Goal: Communication & Community: Participate in discussion

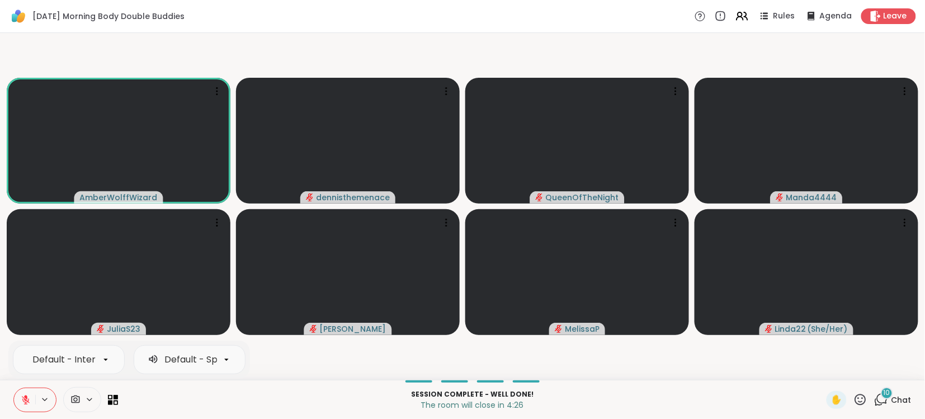
click at [23, 398] on icon at bounding box center [26, 400] width 10 height 10
click at [14, 388] on button at bounding box center [24, 399] width 21 height 23
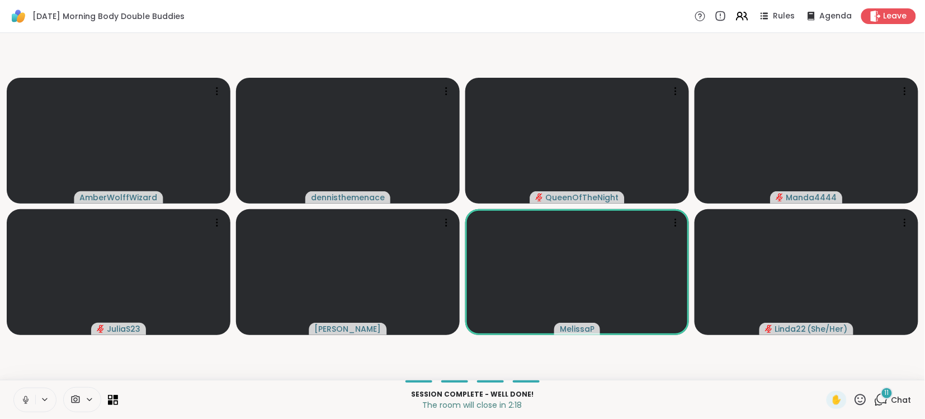
click at [903, 398] on span "Chat" at bounding box center [902, 399] width 20 height 11
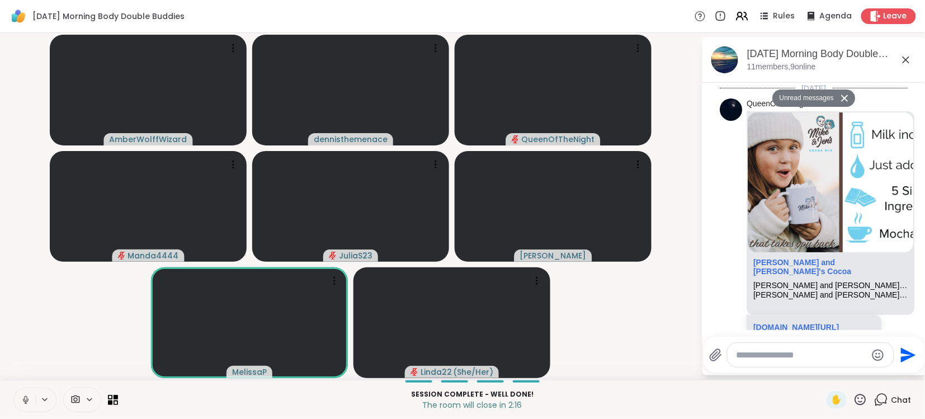
scroll to position [2535, 0]
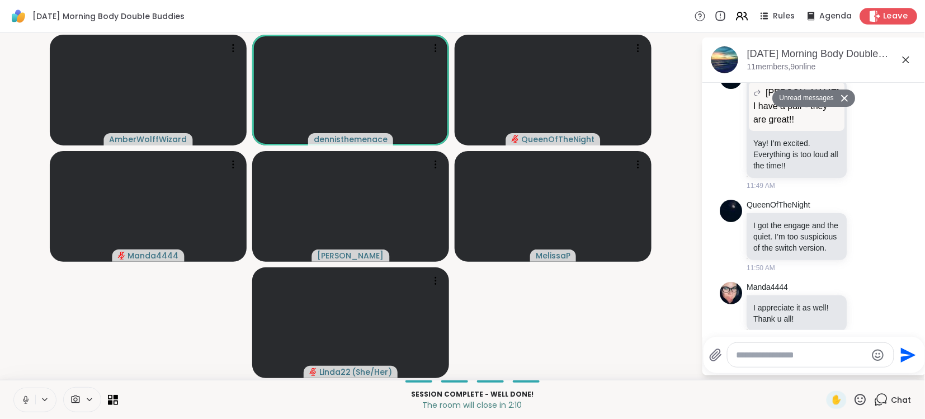
click at [895, 12] on span "Leave" at bounding box center [896, 17] width 25 height 12
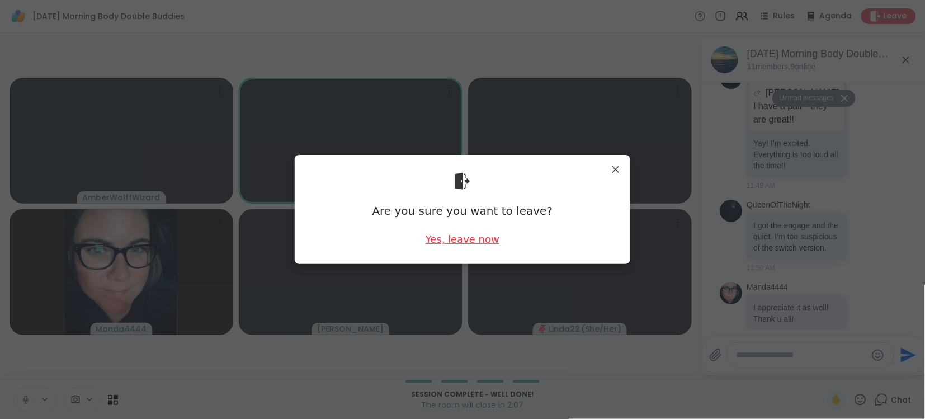
click at [455, 242] on div "Yes, leave now" at bounding box center [463, 239] width 74 height 14
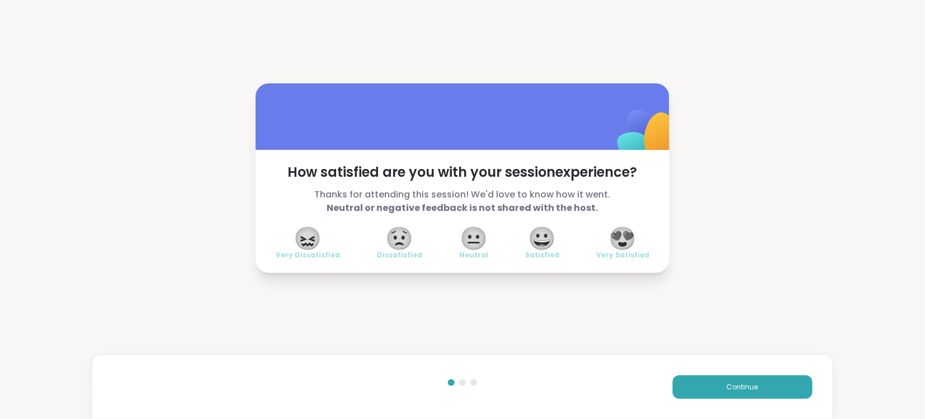
click at [626, 241] on span "😍" at bounding box center [623, 238] width 28 height 20
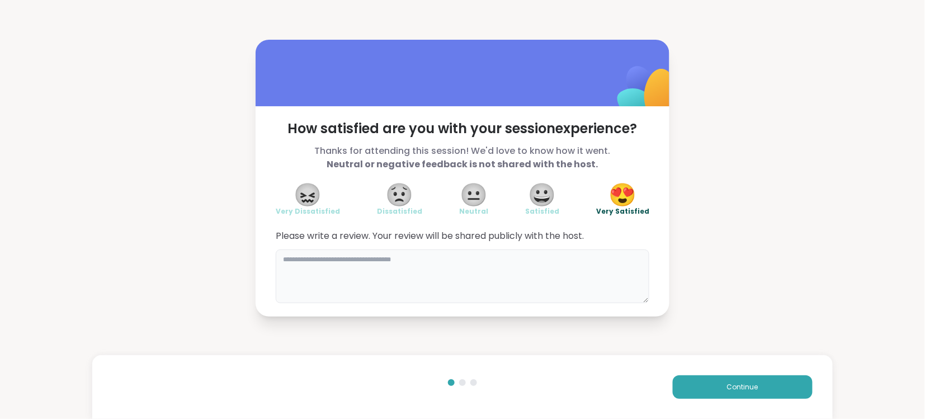
click at [579, 253] on textarea at bounding box center [463, 277] width 374 height 54
type textarea "**********"
click at [750, 384] on span "Continue" at bounding box center [742, 387] width 31 height 10
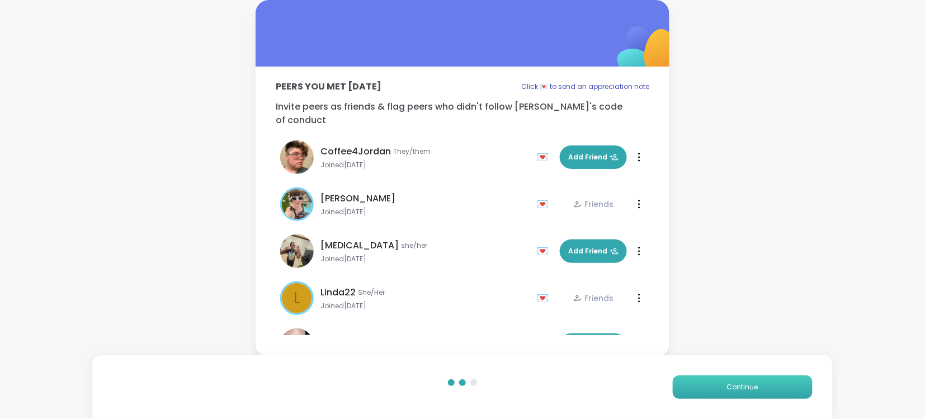
click at [750, 384] on span "Continue" at bounding box center [742, 387] width 31 height 10
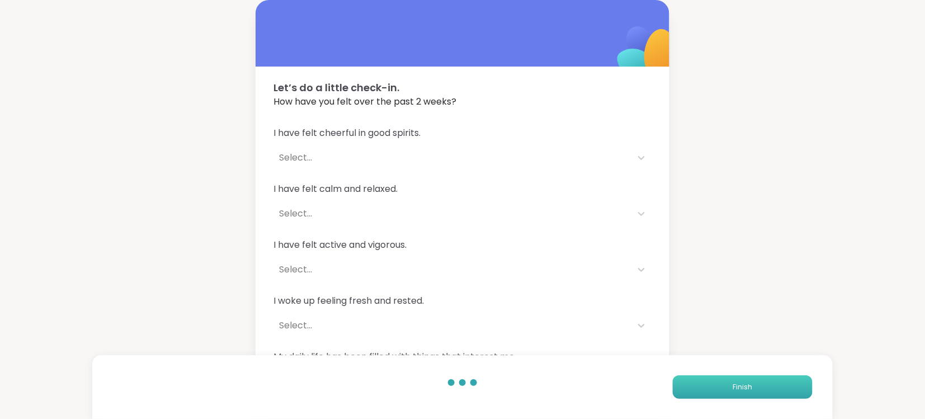
click at [750, 384] on span "Finish" at bounding box center [743, 387] width 20 height 10
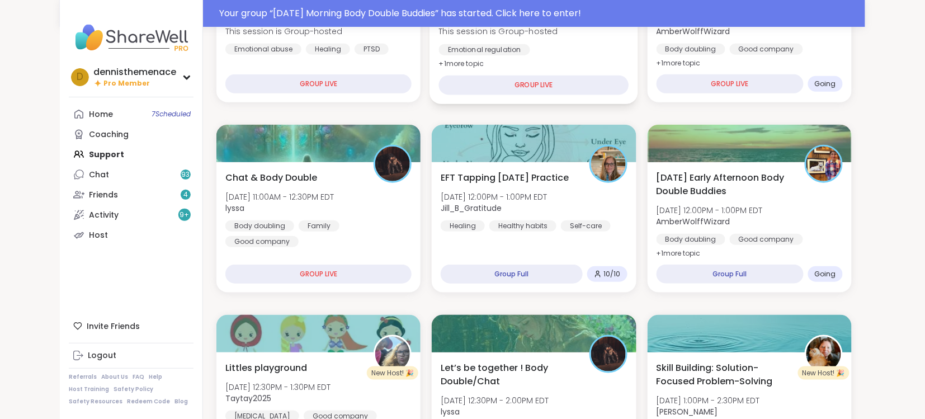
scroll to position [238, 0]
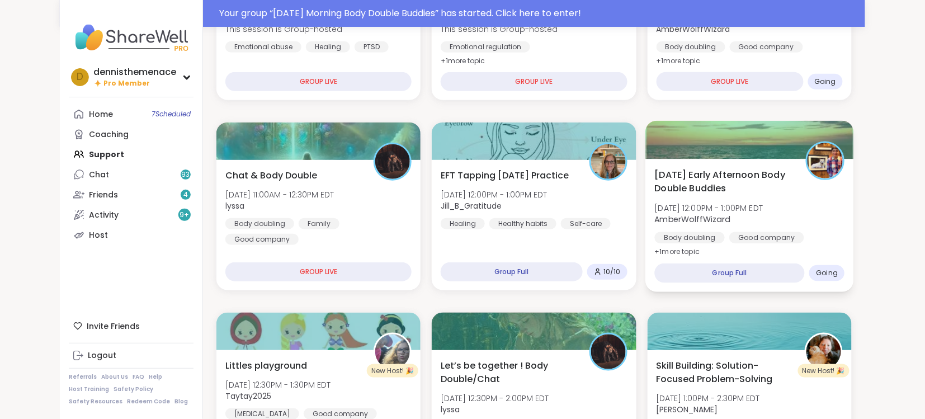
click at [752, 211] on span "[DATE] 12:00PM - 1:00PM EDT" at bounding box center [709, 208] width 109 height 11
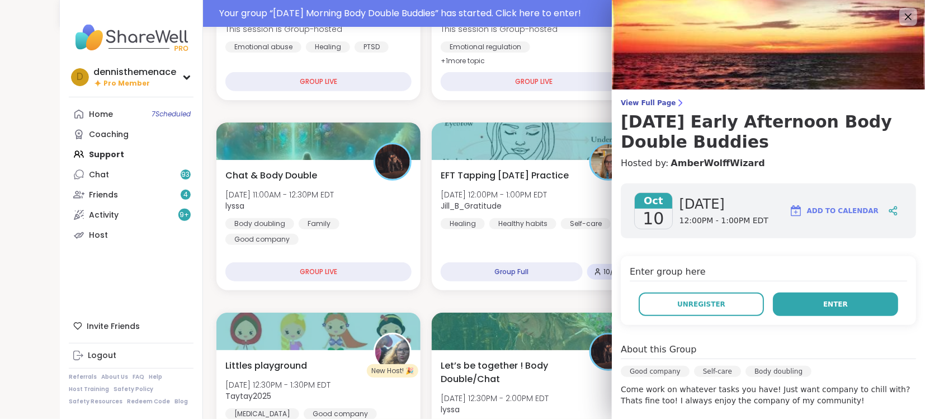
click at [836, 308] on span "Enter" at bounding box center [836, 304] width 25 height 10
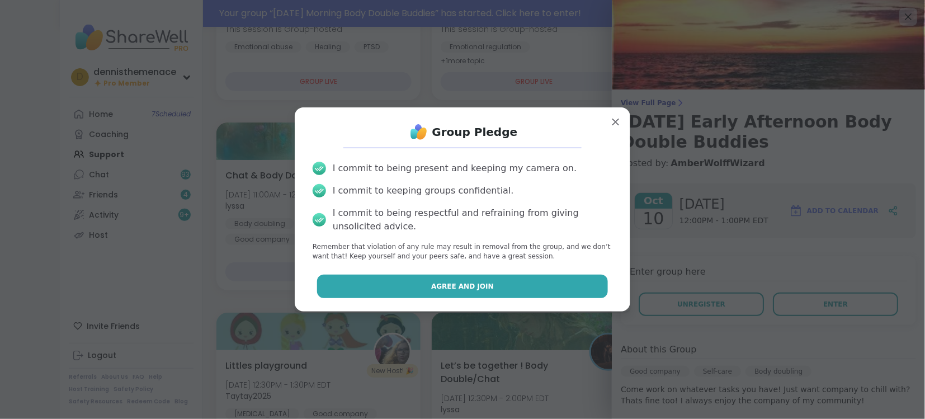
click at [498, 287] on button "Agree and Join" at bounding box center [463, 286] width 292 height 23
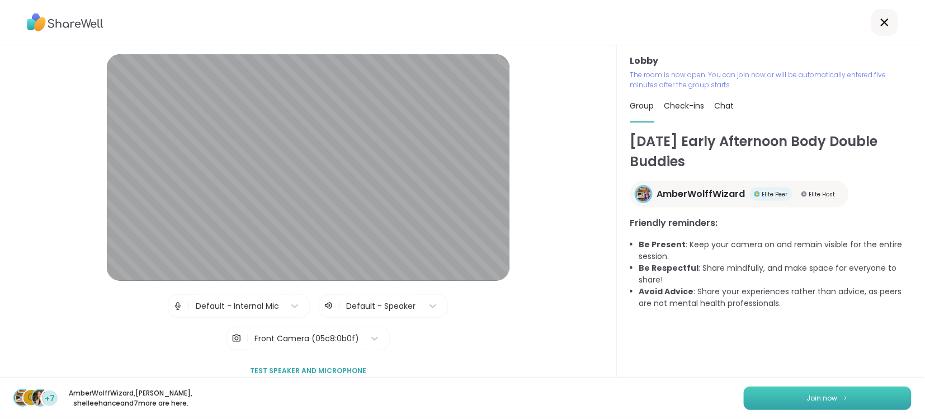
click at [824, 394] on span "Join now" at bounding box center [822, 398] width 31 height 10
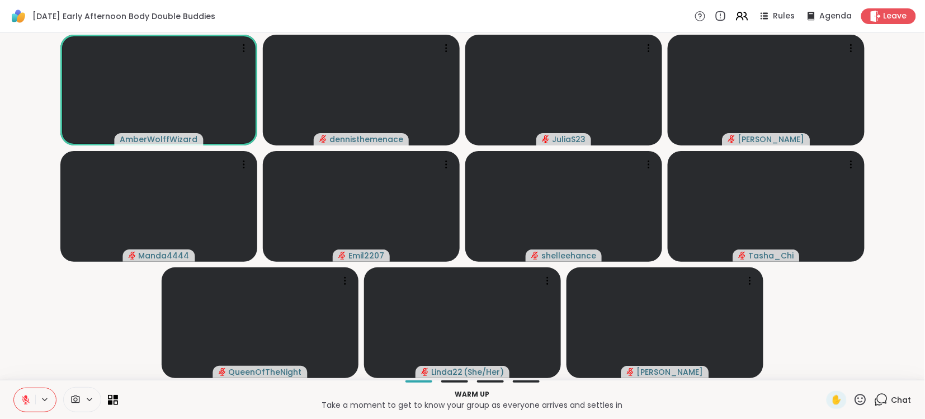
click at [905, 401] on span "Chat" at bounding box center [902, 399] width 20 height 11
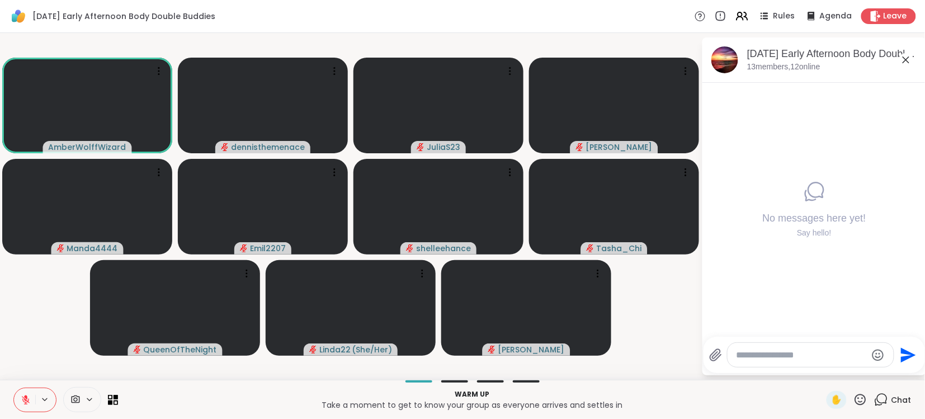
click at [823, 358] on textarea "Type your message" at bounding box center [802, 355] width 130 height 11
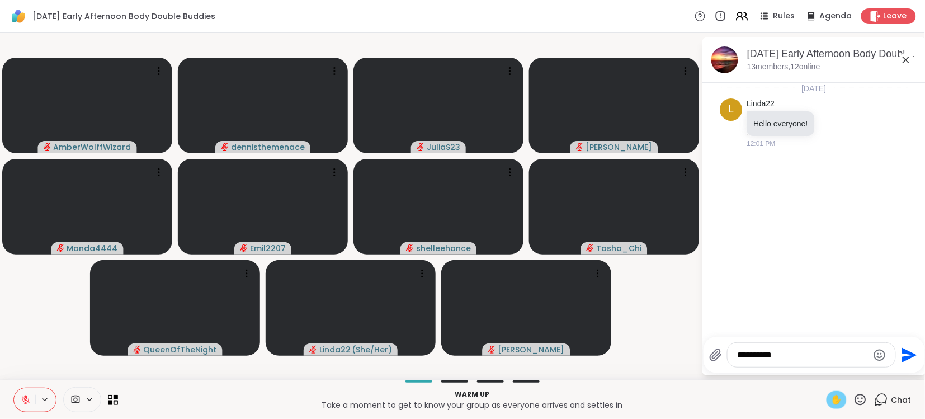
click at [845, 402] on div "✋" at bounding box center [837, 400] width 20 height 18
click at [786, 358] on textarea "**********" at bounding box center [803, 355] width 130 height 11
type textarea "**********"
click at [788, 354] on textarea "Type your message" at bounding box center [803, 355] width 130 height 11
click at [26, 398] on icon at bounding box center [25, 397] width 3 height 4
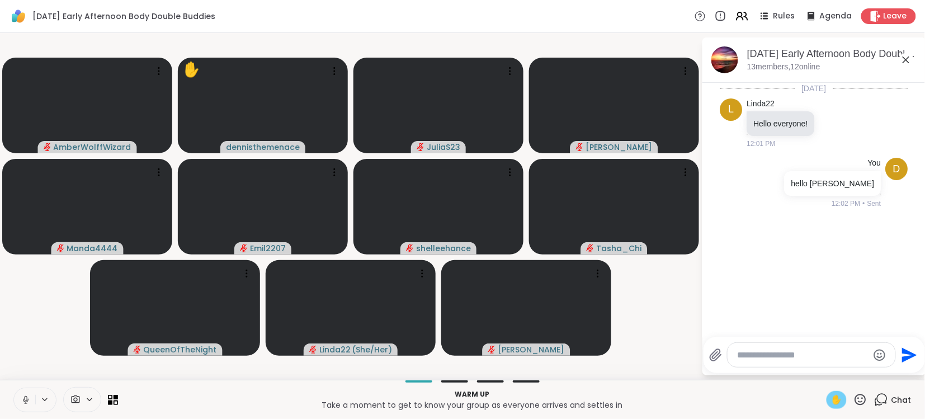
click at [835, 400] on span "✋" at bounding box center [836, 399] width 11 height 13
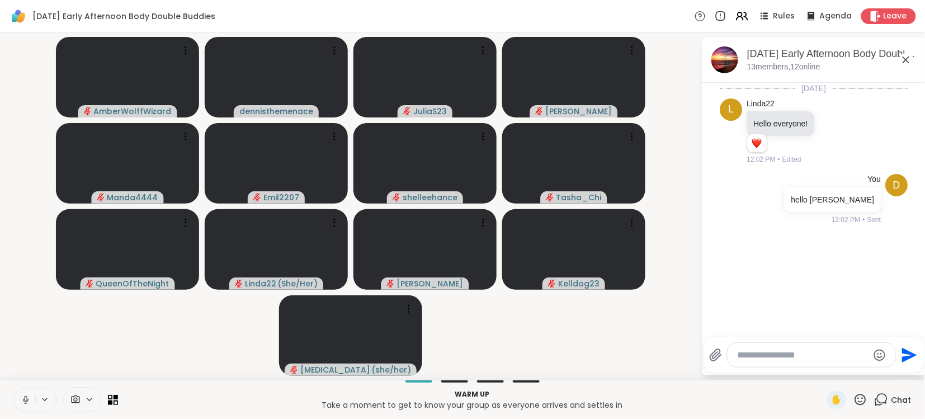
click at [23, 398] on icon at bounding box center [26, 400] width 10 height 10
click at [23, 398] on icon at bounding box center [26, 400] width 8 height 8
click at [23, 398] on icon at bounding box center [26, 400] width 10 height 10
click at [826, 354] on textarea "Type your message" at bounding box center [803, 355] width 130 height 11
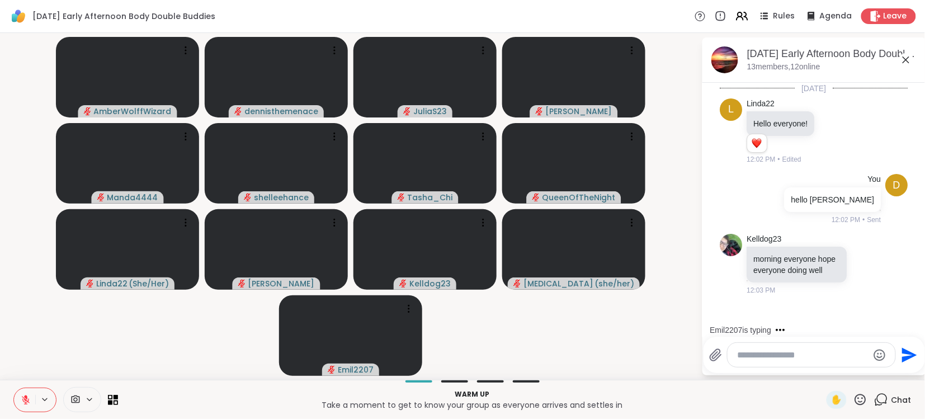
click at [29, 396] on icon at bounding box center [26, 400] width 10 height 10
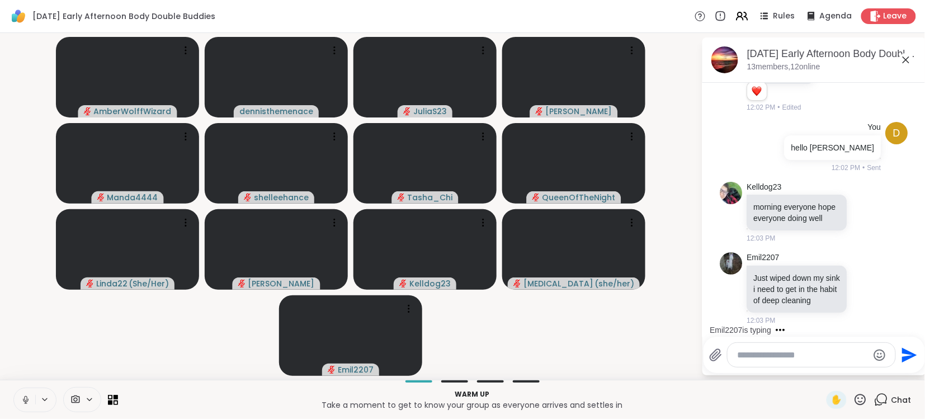
click at [172, 326] on video-player-container "AmberWolffWizard dennisthemenace JuliaS23 [PERSON_NAME] Manda4444 [PERSON_NAME]…" at bounding box center [351, 206] width 688 height 338
click at [817, 354] on textarea "Type your message" at bounding box center [803, 355] width 130 height 11
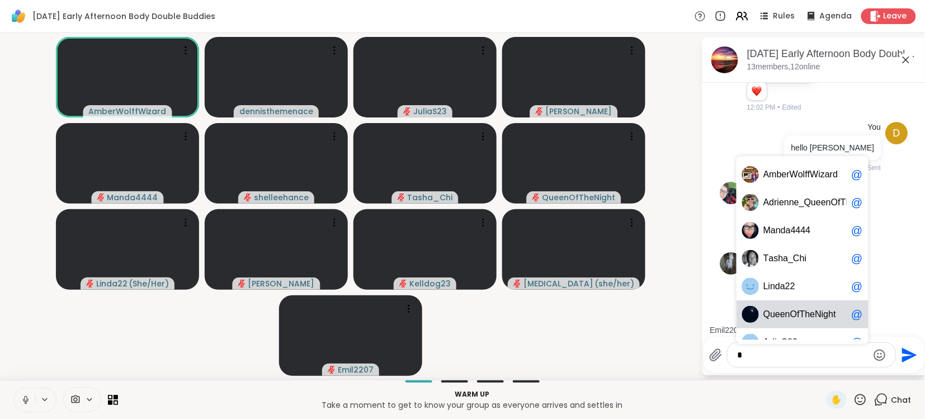
click at [806, 312] on span "h" at bounding box center [808, 314] width 5 height 11
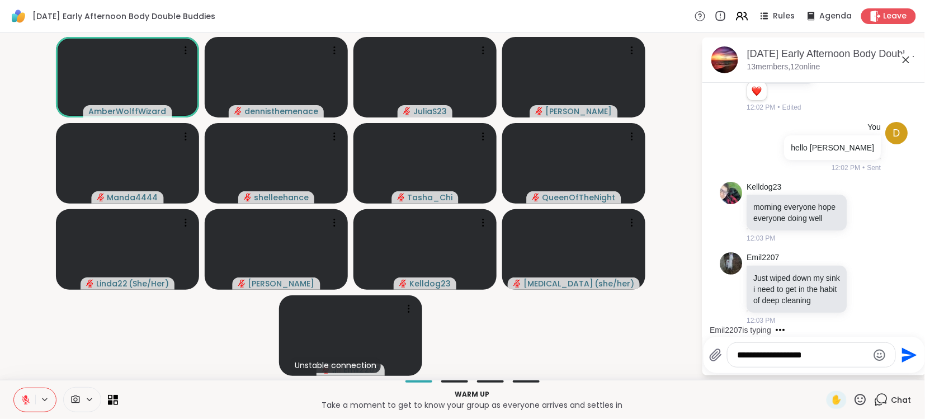
scroll to position [135, 0]
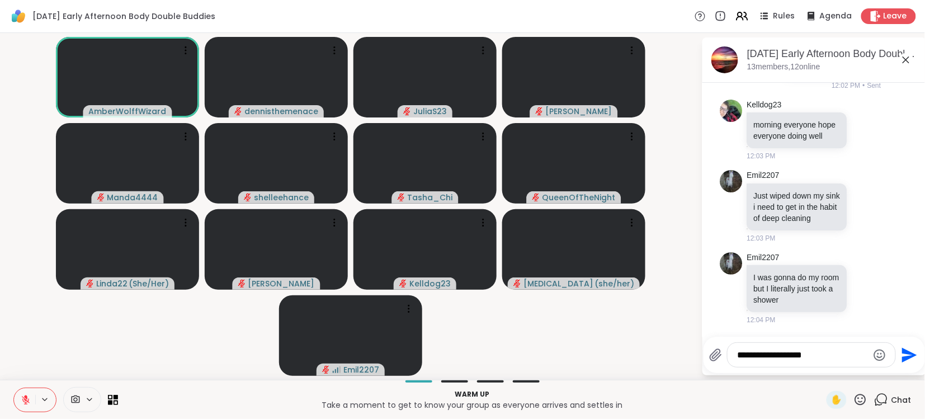
click at [581, 379] on div "**********" at bounding box center [462, 206] width 925 height 347
click at [849, 357] on textarea "**********" at bounding box center [803, 355] width 130 height 11
click at [849, 366] on div "**********" at bounding box center [812, 355] width 168 height 24
click at [864, 355] on textarea "**********" at bounding box center [803, 355] width 130 height 11
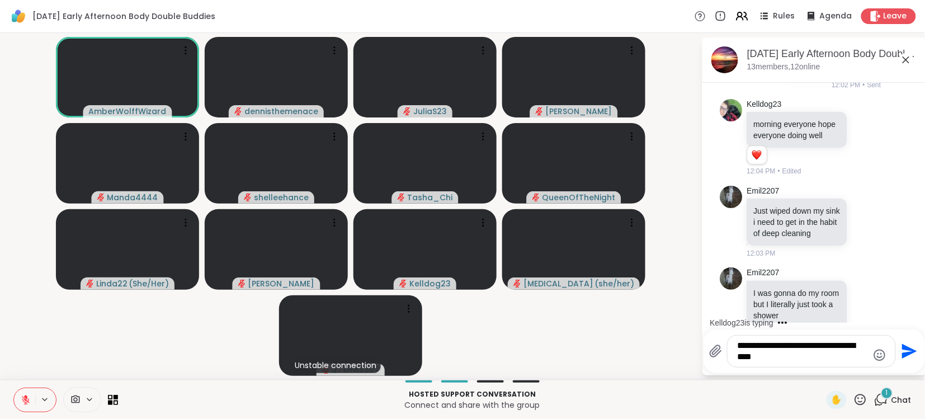
scroll to position [319, 0]
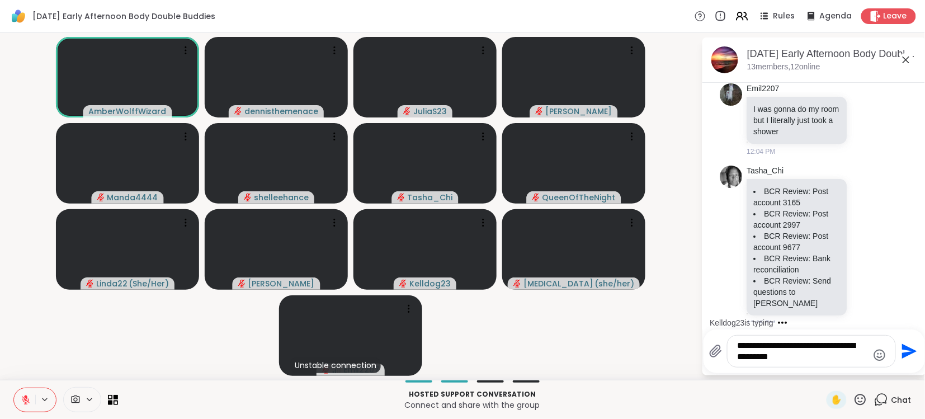
type textarea "**********"
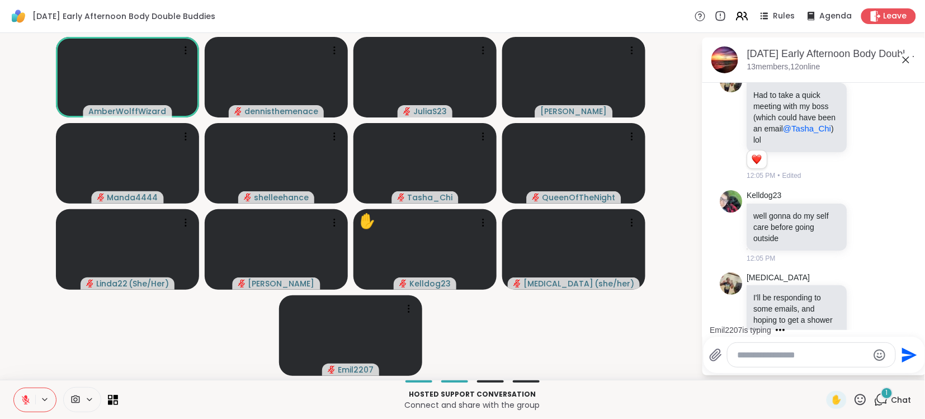
scroll to position [855, 0]
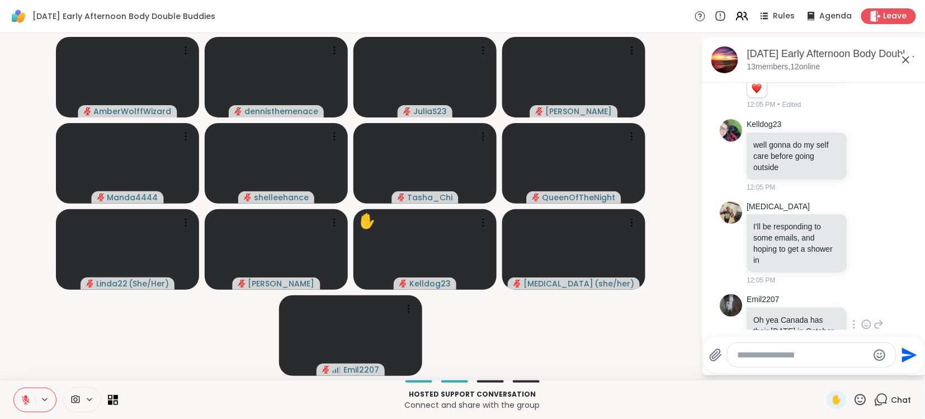
click at [887, 290] on div "Emil2207 Oh yea Canada has their [DATE] in October 12:08 PM" at bounding box center [815, 325] width 188 height 71
